Goal: Ask a question

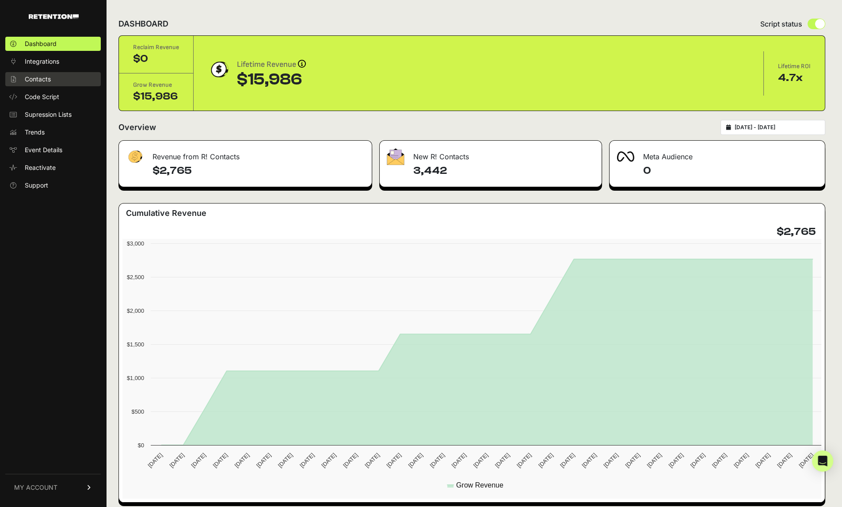
click at [48, 83] on span "Contacts" at bounding box center [38, 79] width 26 height 9
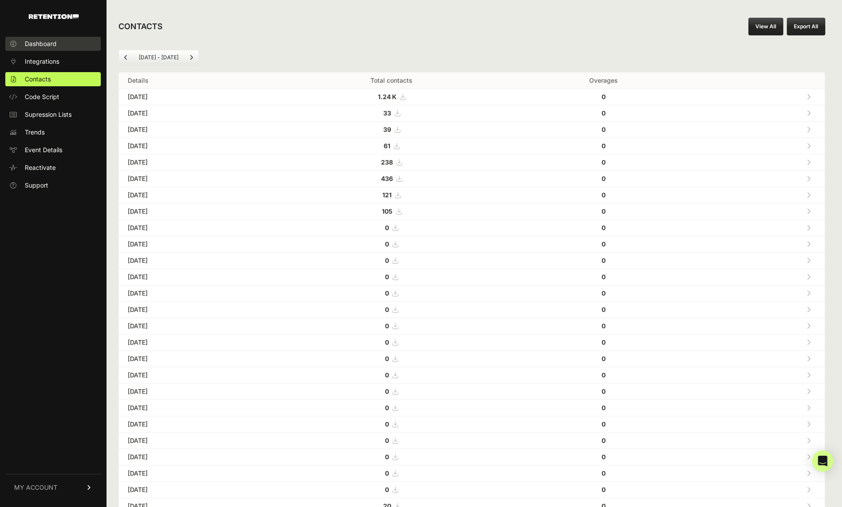
click at [52, 38] on link "Dashboard" at bounding box center [52, 44] width 95 height 14
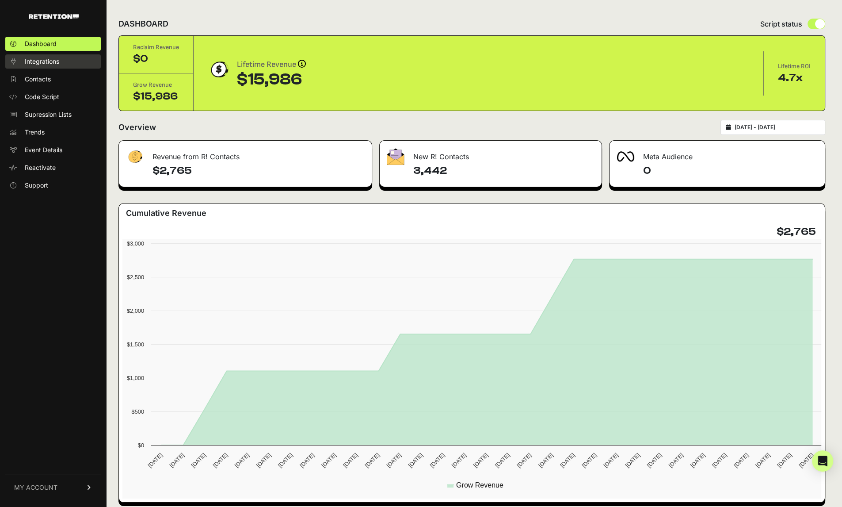
click at [69, 64] on link "Integrations" at bounding box center [52, 61] width 95 height 14
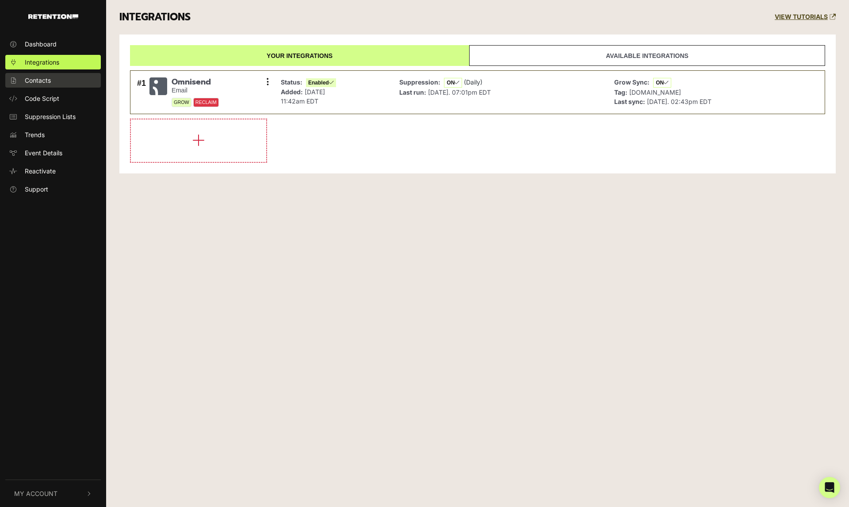
click at [57, 77] on link "Contacts" at bounding box center [52, 80] width 95 height 15
click at [47, 99] on span "Code Script" at bounding box center [42, 98] width 34 height 9
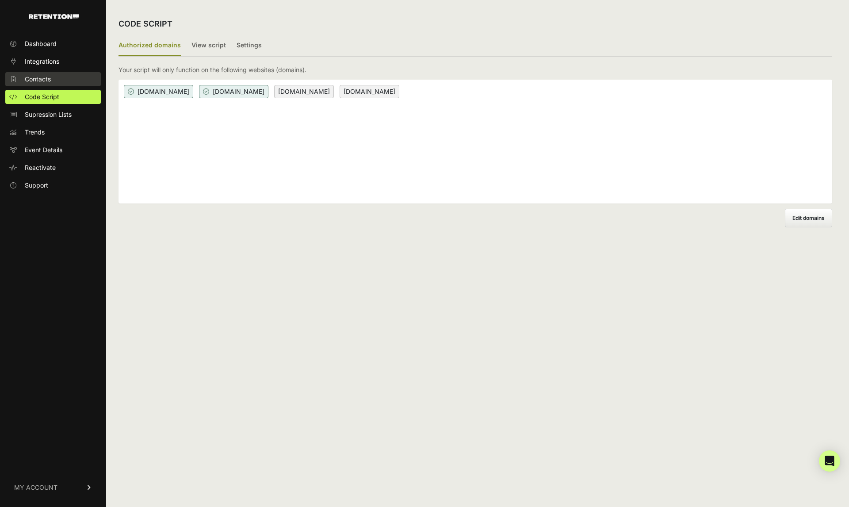
click at [43, 78] on span "Contacts" at bounding box center [38, 79] width 26 height 9
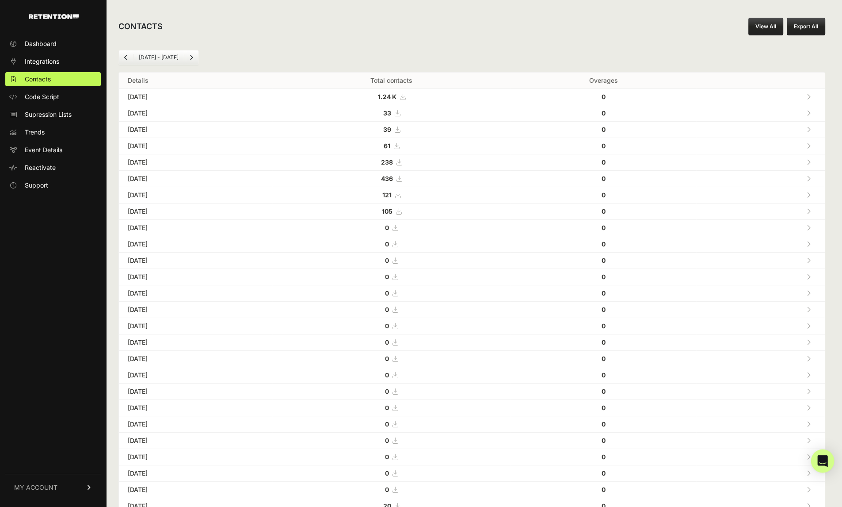
click at [824, 459] on icon "Open Intercom Messenger" at bounding box center [822, 460] width 10 height 11
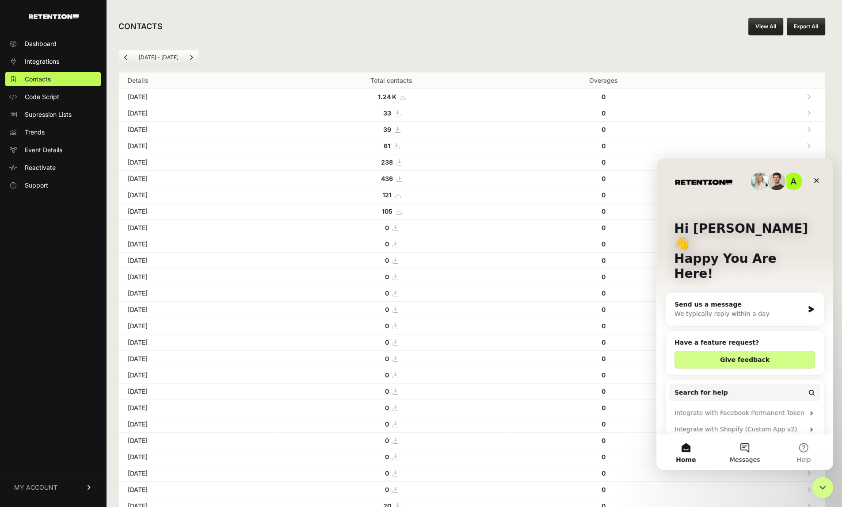
click at [744, 454] on button "Messages" at bounding box center [744, 451] width 59 height 35
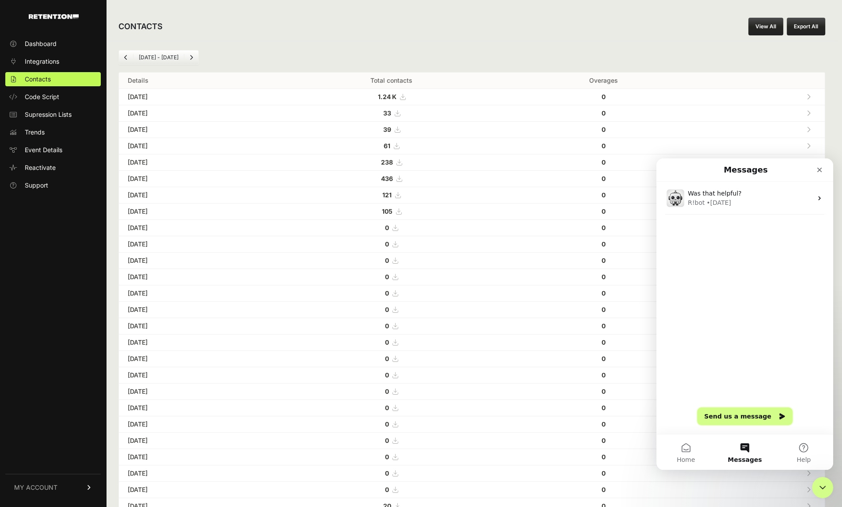
click at [737, 420] on button "Send us a message" at bounding box center [744, 416] width 95 height 18
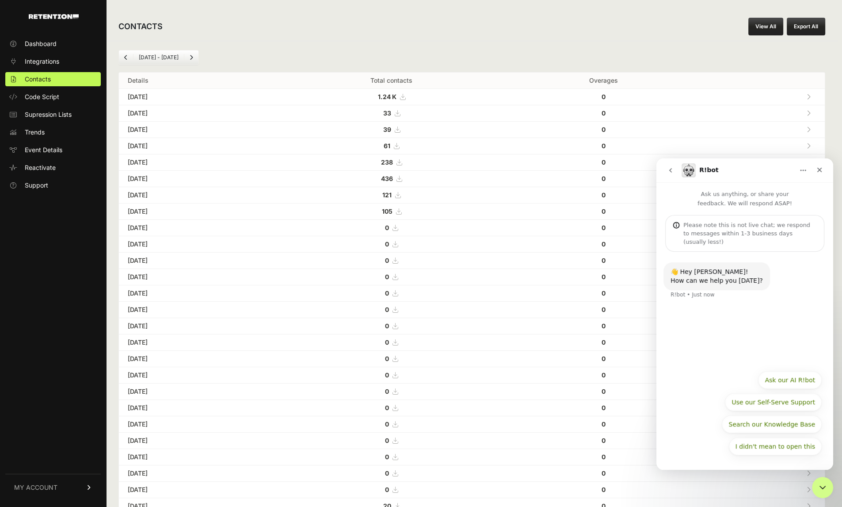
click at [729, 276] on div "How can we help you today?" at bounding box center [717, 280] width 92 height 9
click at [723, 276] on div "How can we help you today?" at bounding box center [717, 280] width 92 height 9
click at [727, 325] on div "👋 Hey Lawrence! How can we help you today? R!bot • Just now" at bounding box center [745, 309] width 177 height 114
click at [726, 286] on div "👋 Hey Lawrence! How can we help you today? R!bot • Just now" at bounding box center [745, 285] width 163 height 47
click at [729, 267] on div "👋 Hey Lawrence!" at bounding box center [717, 271] width 92 height 9
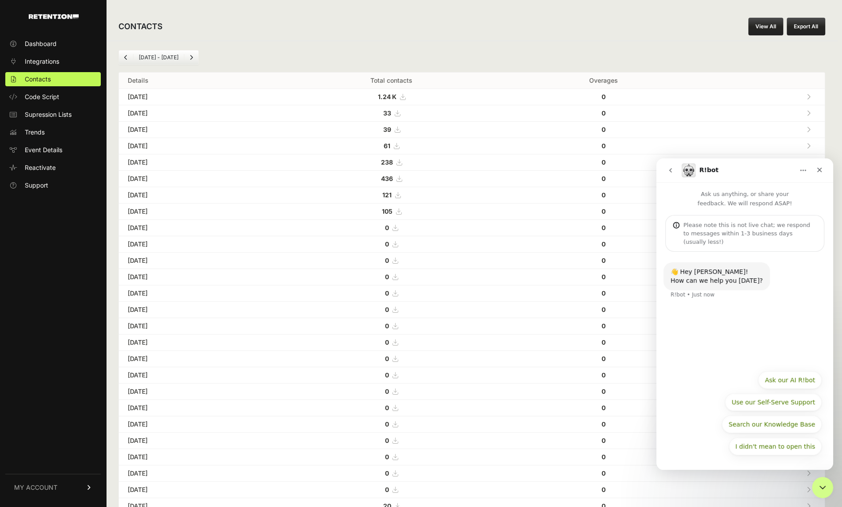
click at [733, 232] on div "Please note this is not live chat; we respond to messages within 1-3 business d…" at bounding box center [751, 233] width 134 height 25
click at [741, 197] on p "Ask us anything, or share your feedback. We will respond ASAP!" at bounding box center [745, 195] width 177 height 26
click at [34, 180] on link "Support" at bounding box center [52, 185] width 95 height 14
